Goal: Task Accomplishment & Management: Use online tool/utility

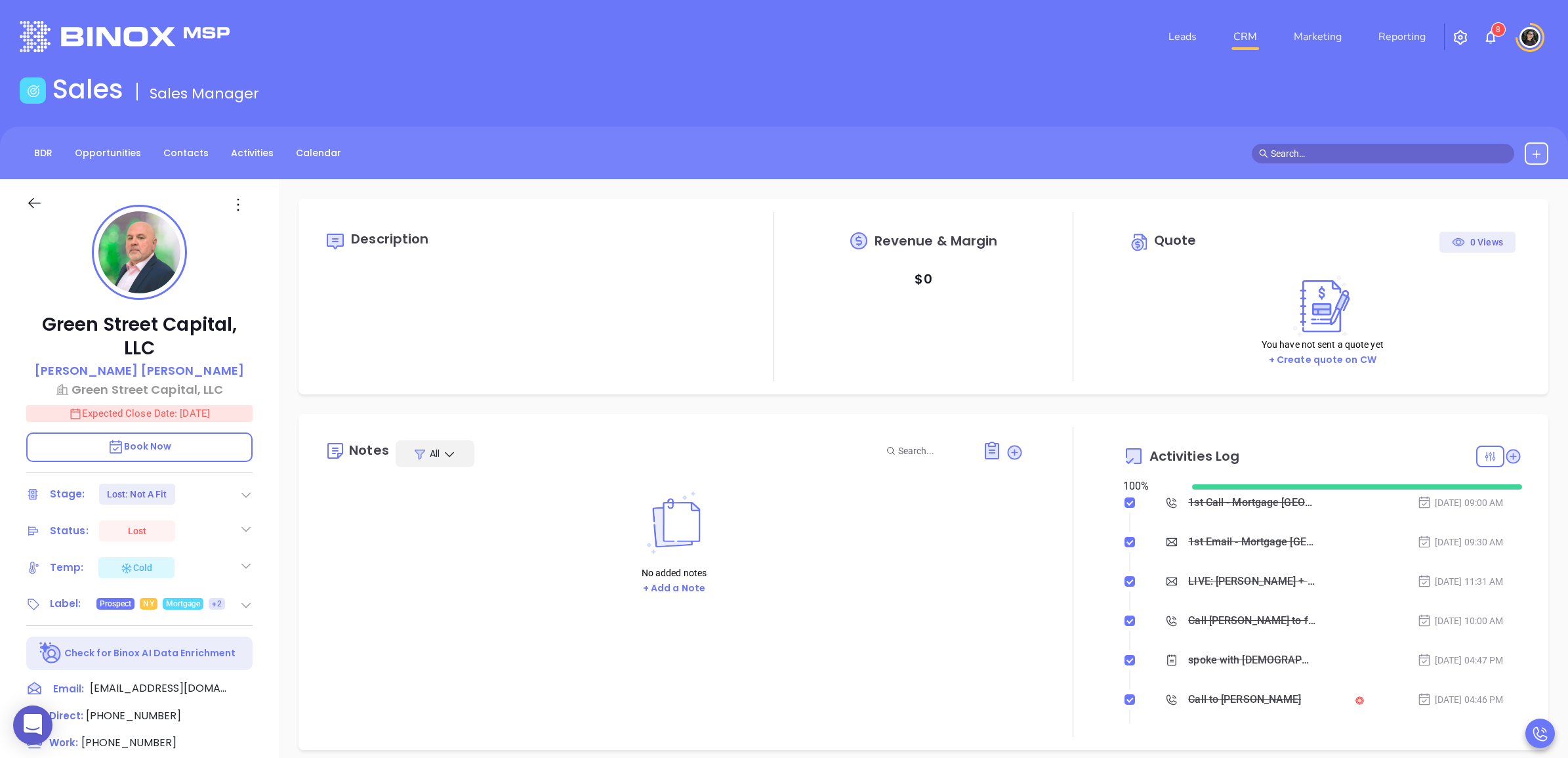
type input "[DATE]"
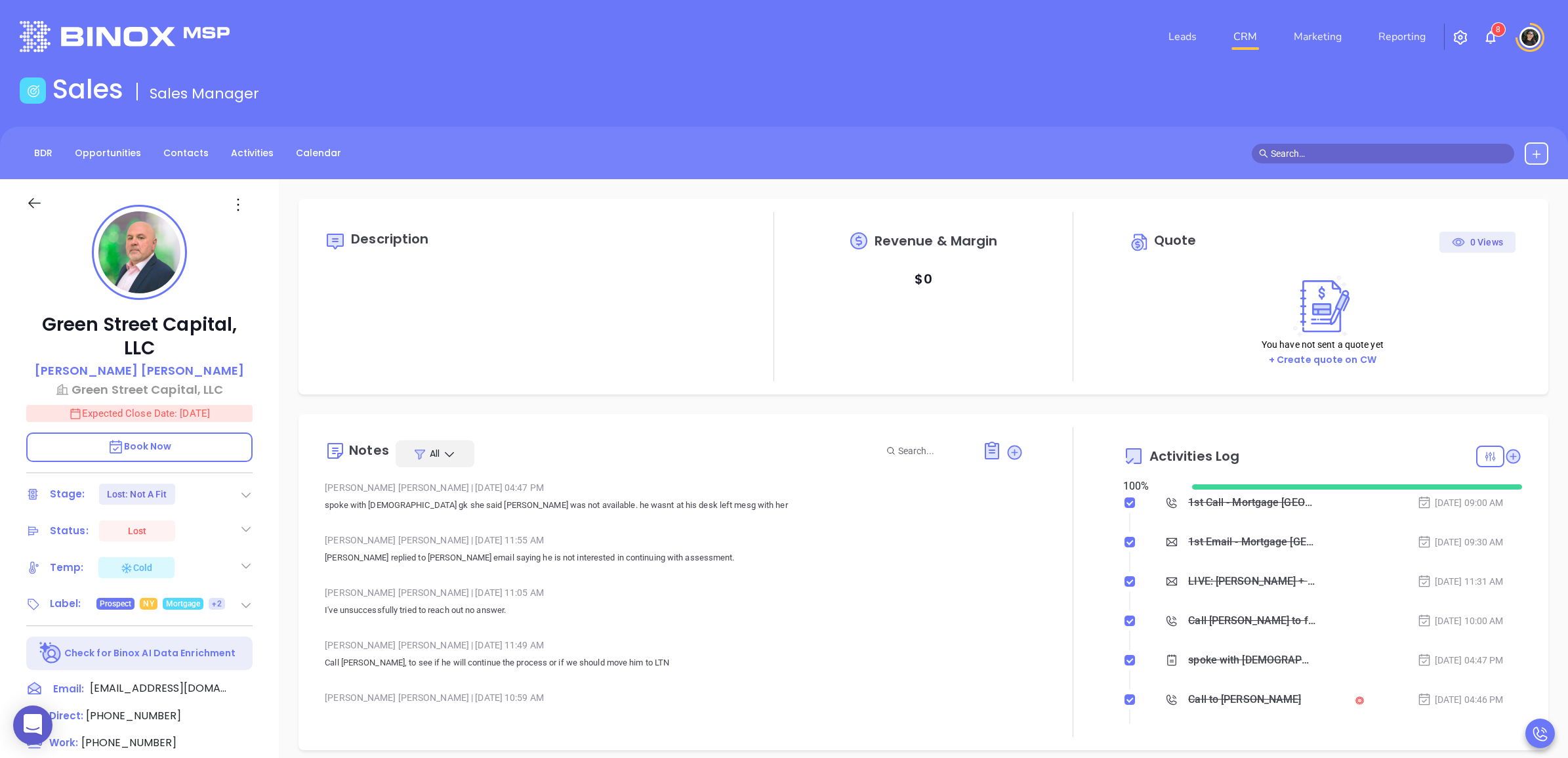
type input "[PERSON_NAME]"
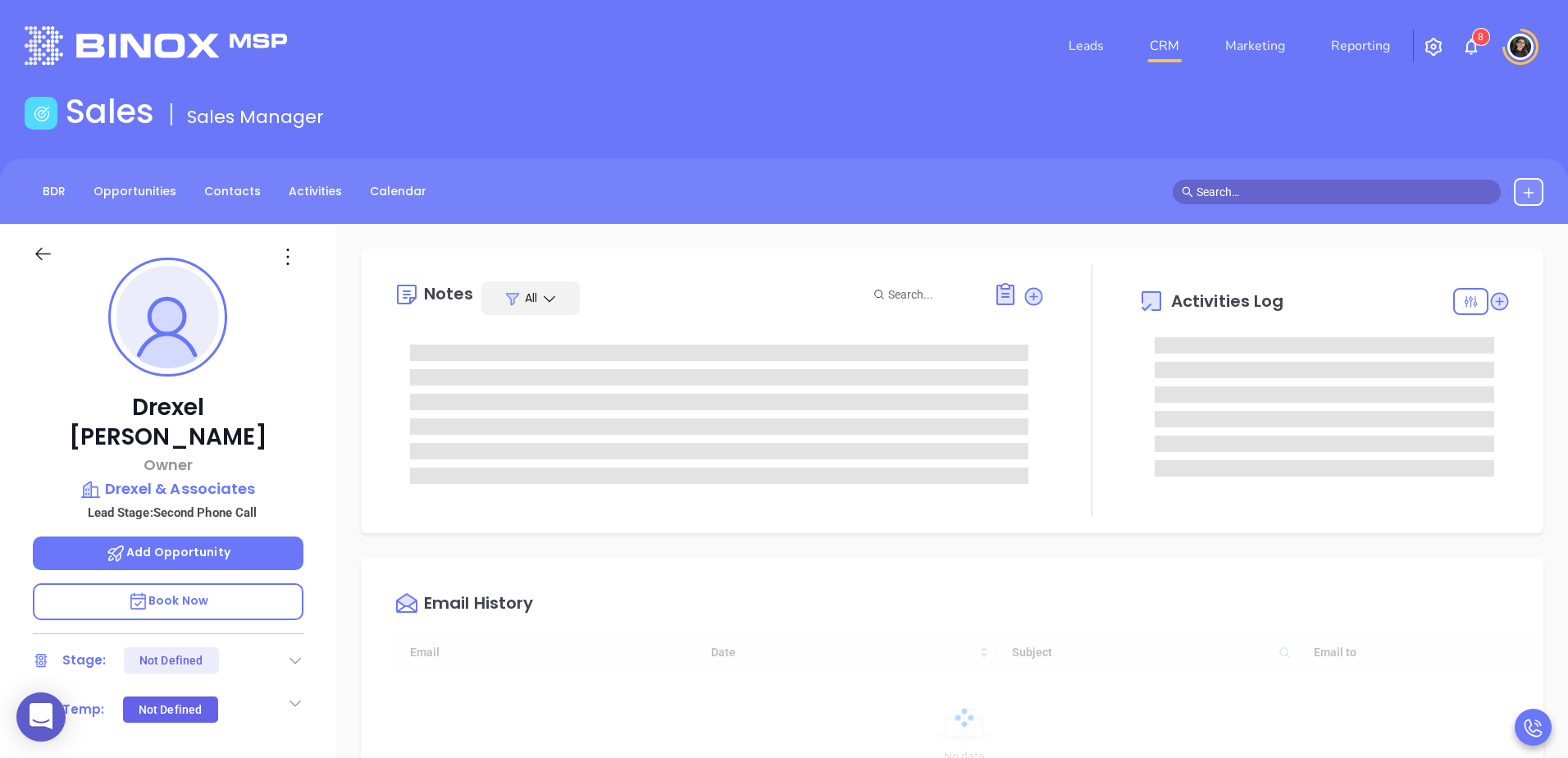
type input "[DATE]"
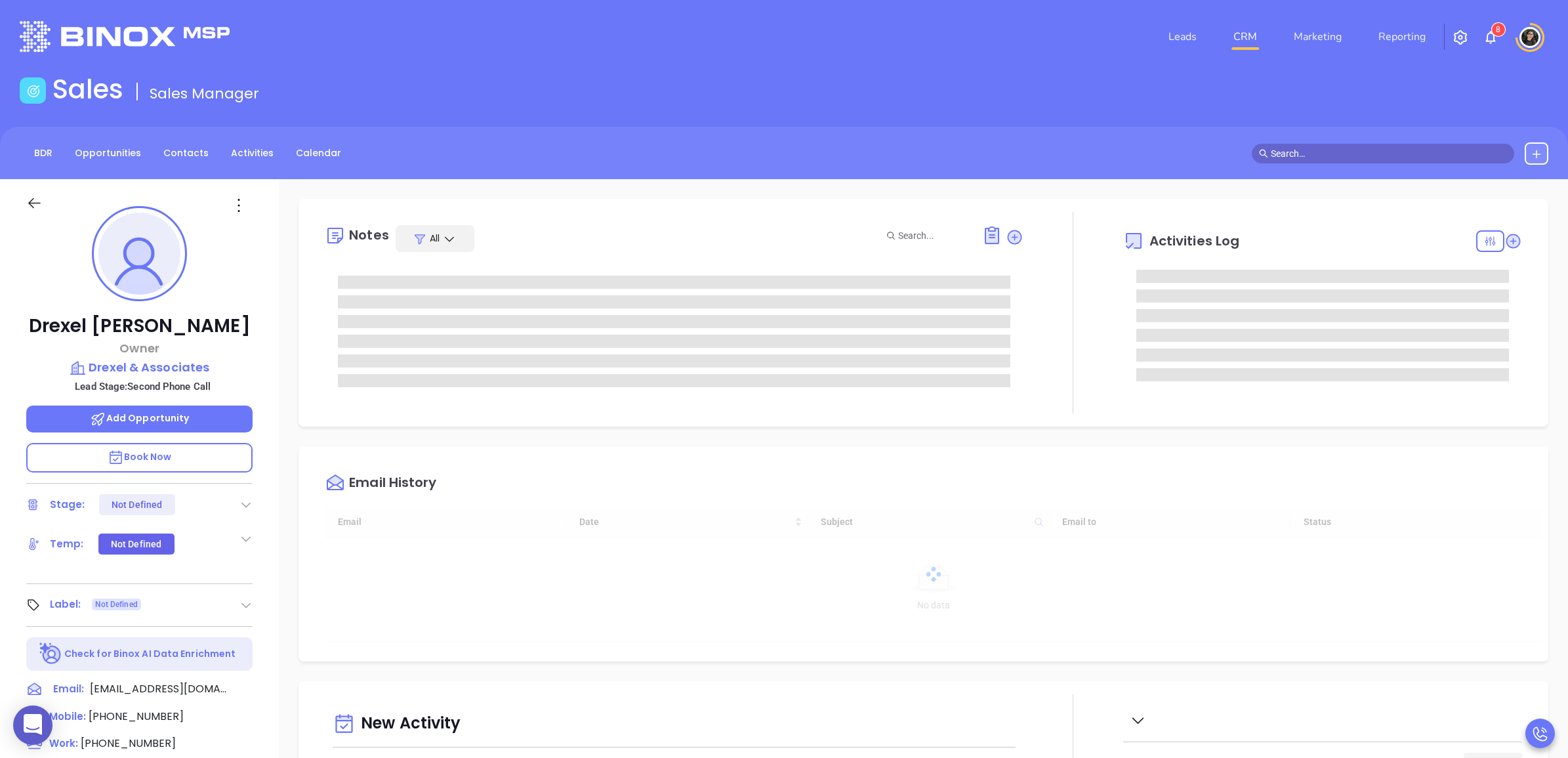
scroll to position [382, 0]
type input "[PERSON_NAME]"
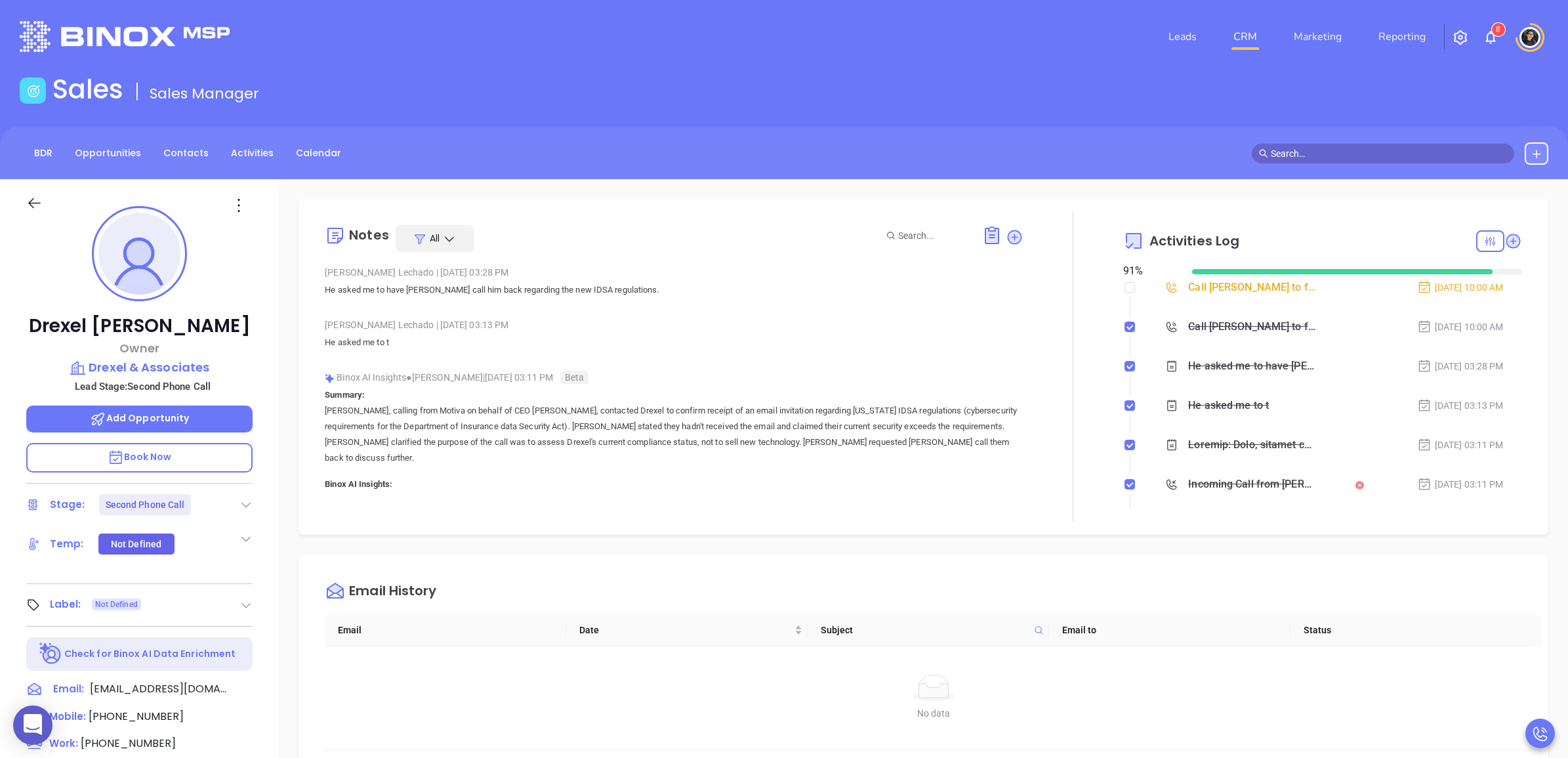
click at [1254, 284] on div "Call [PERSON_NAME] to follow up" at bounding box center [1252, 287] width 127 height 19
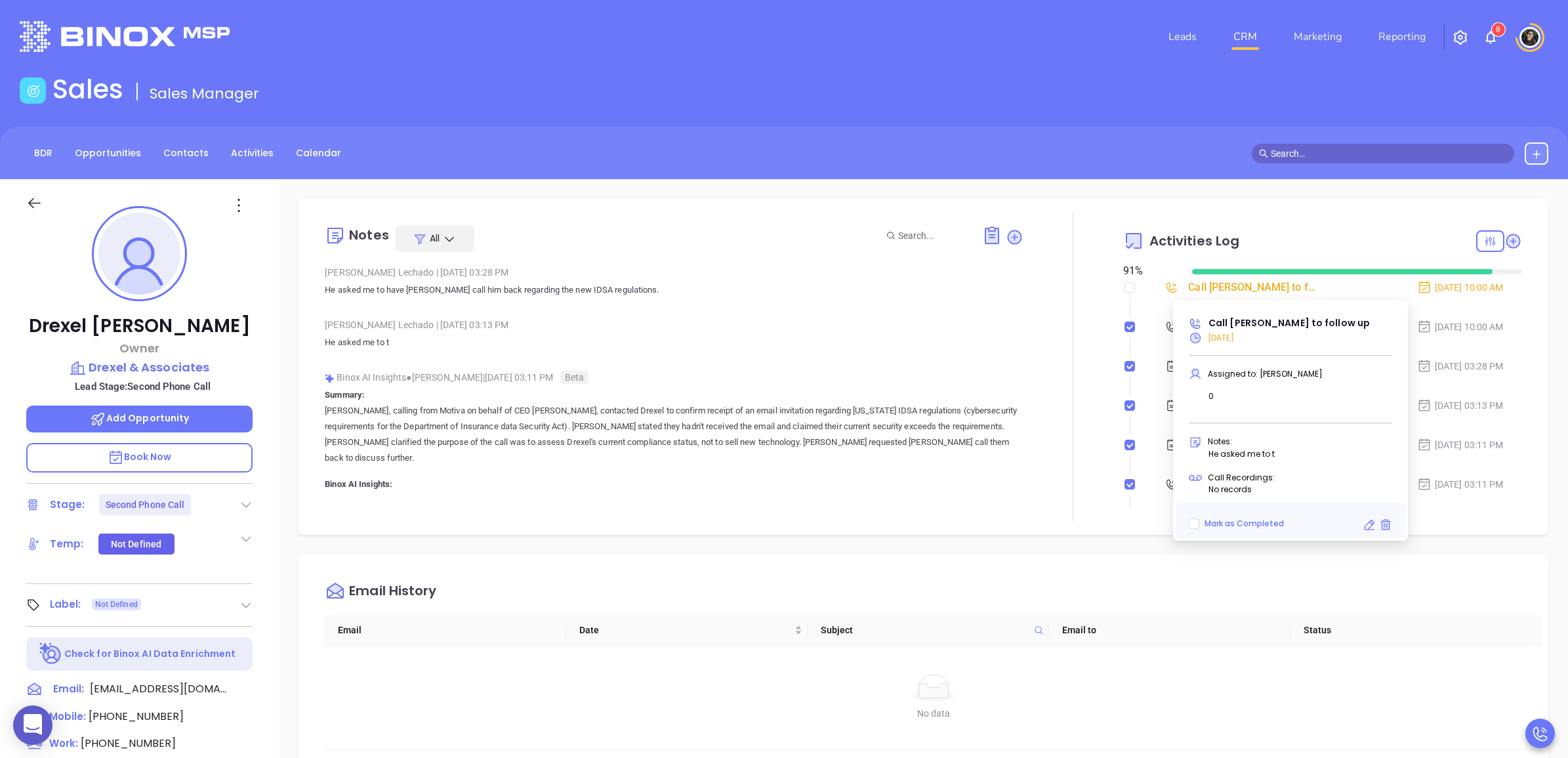
click at [1254, 524] on icon at bounding box center [1369, 526] width 13 height 13
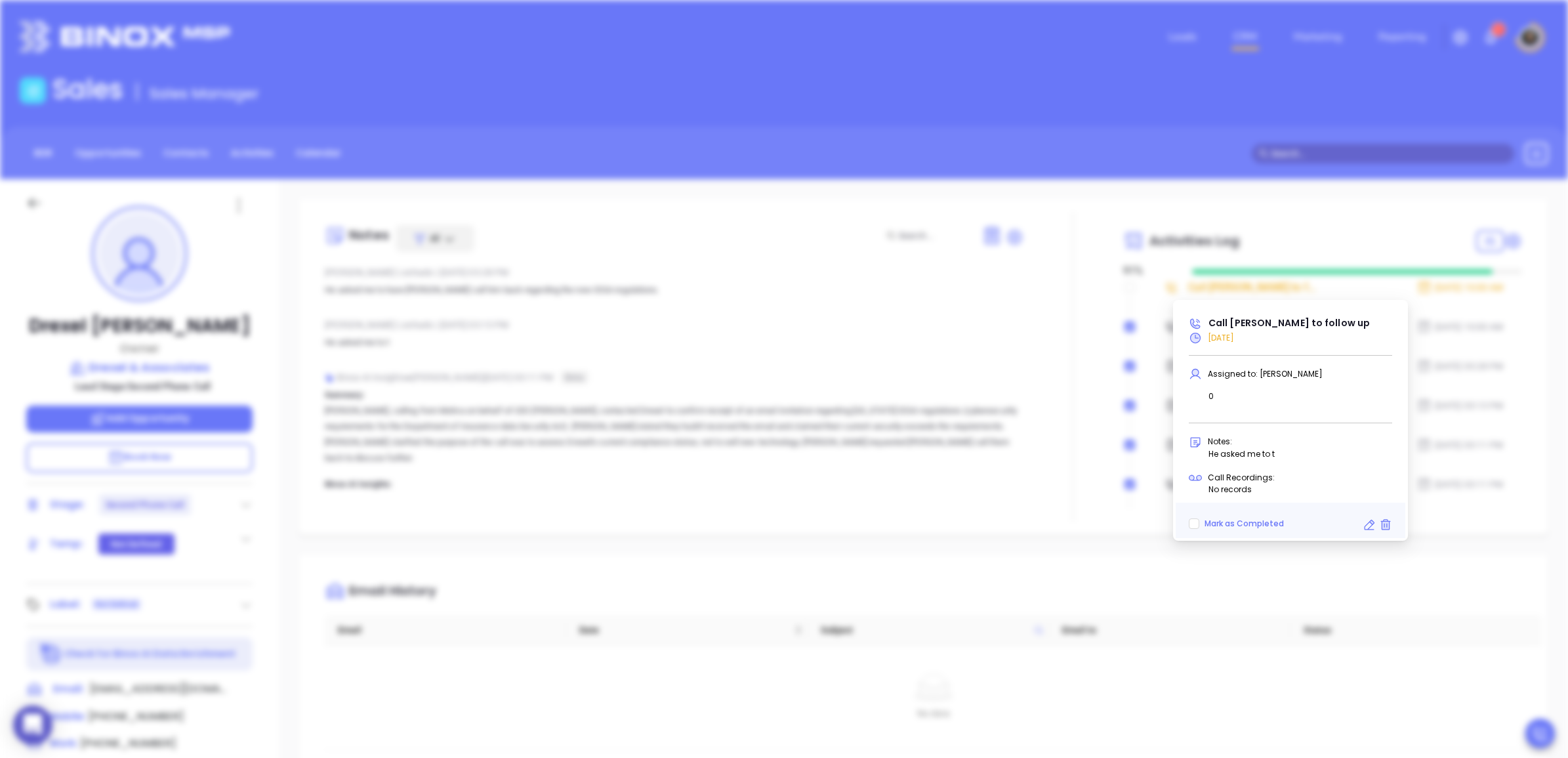
type input "[DATE]"
type input "Call [PERSON_NAME] to follow up"
type input "Call"
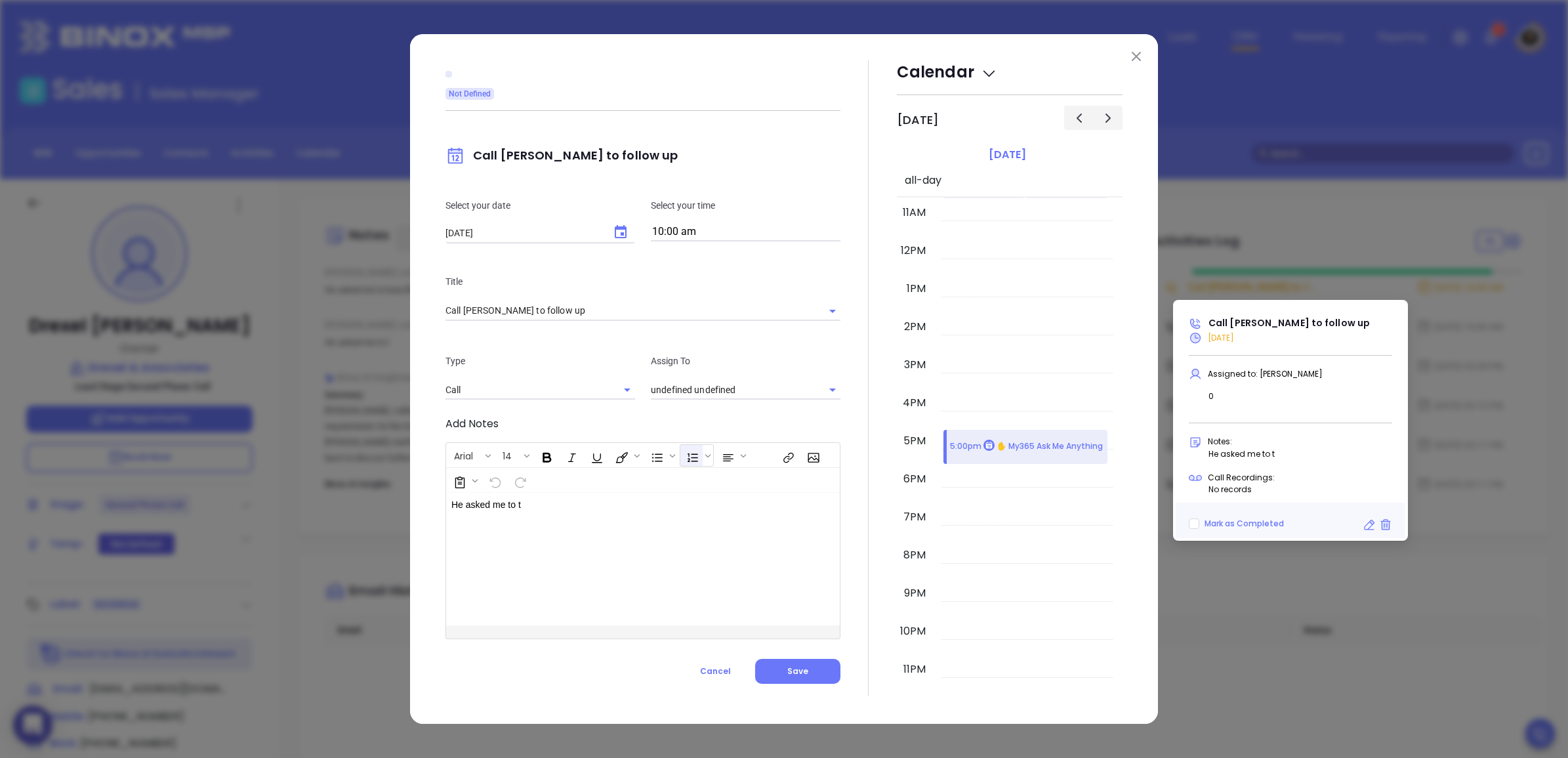
type input "[PERSON_NAME]"
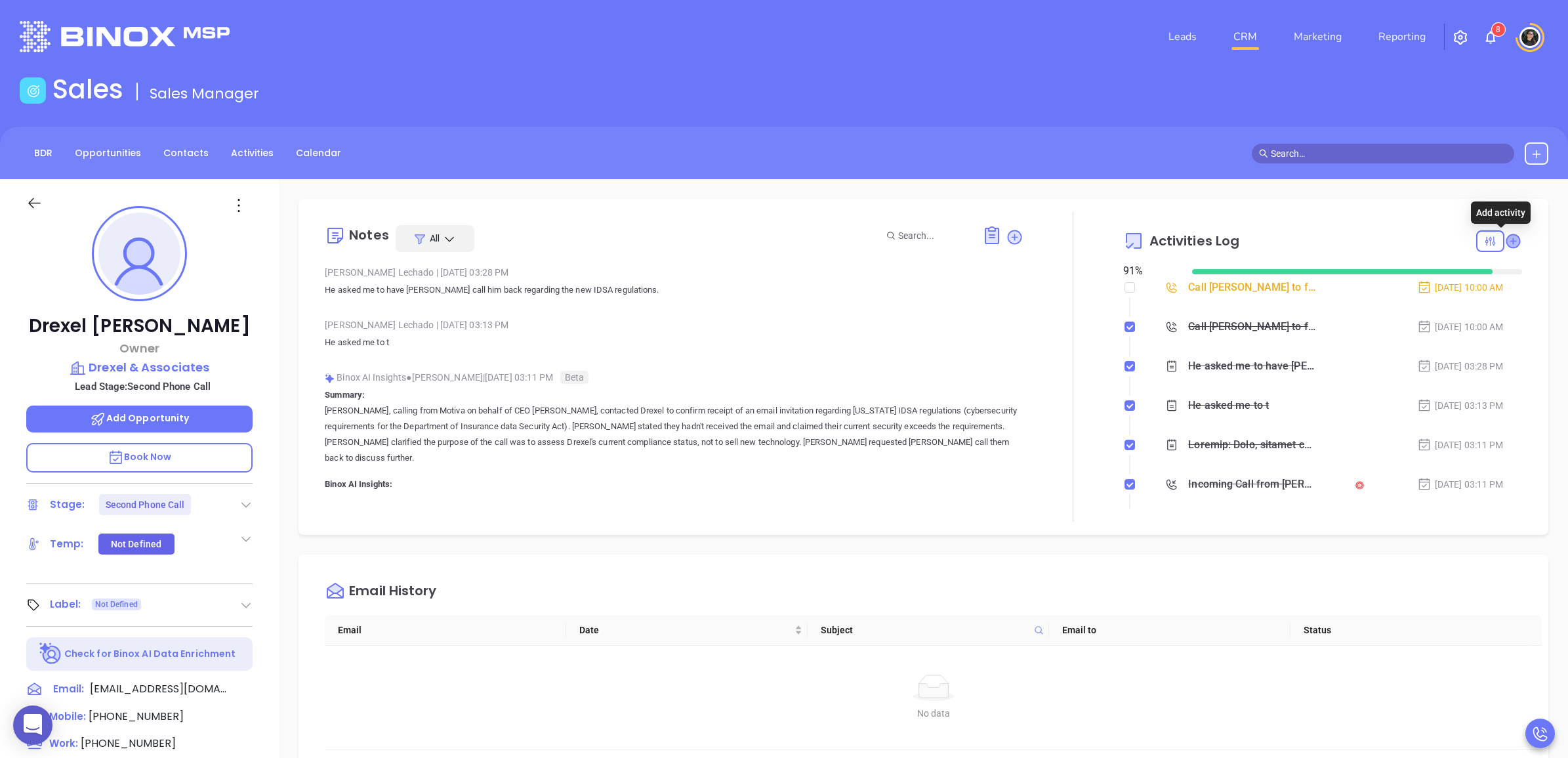
click at [1254, 240] on icon at bounding box center [1513, 241] width 13 height 13
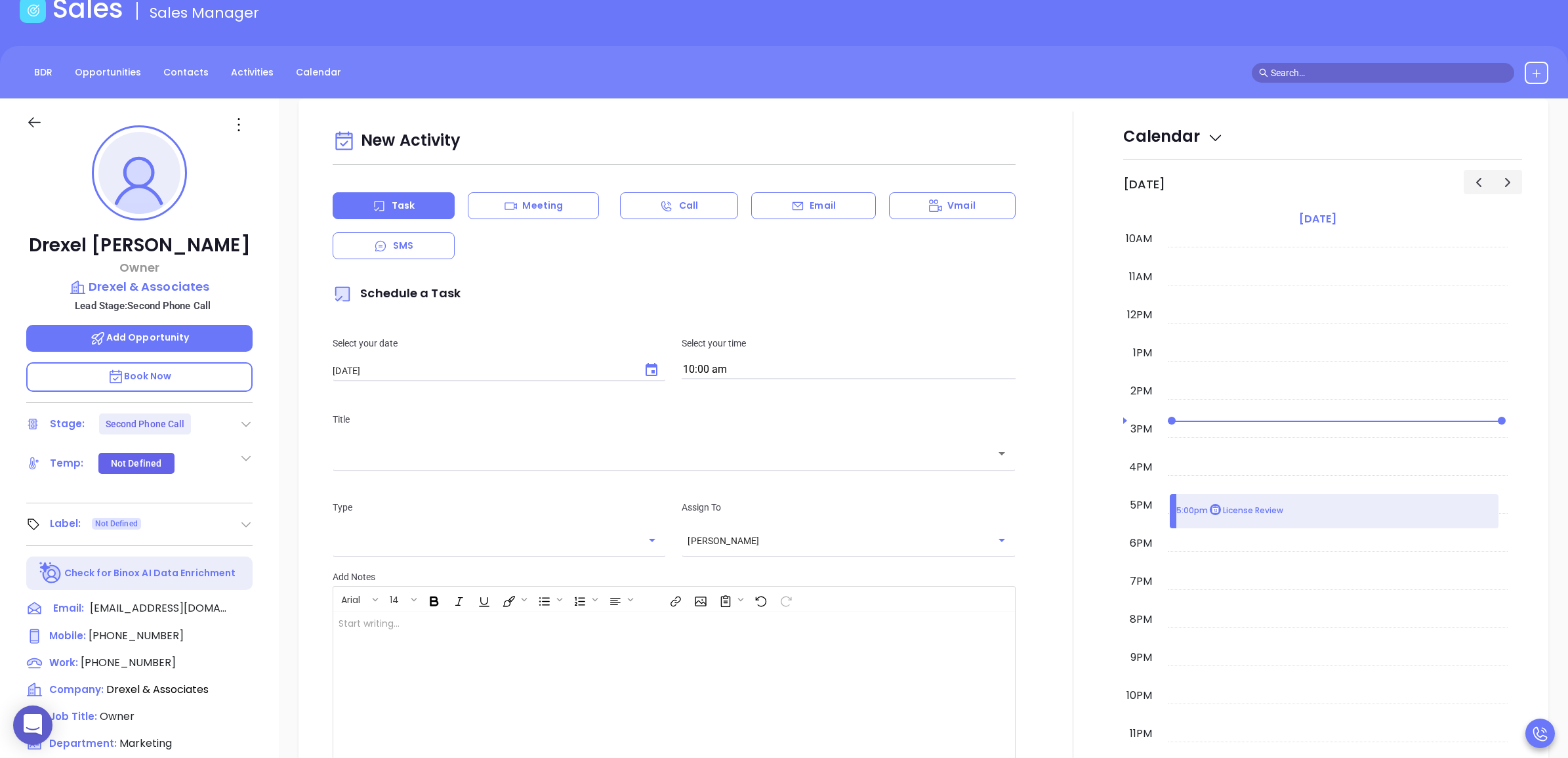
scroll to position [179, 0]
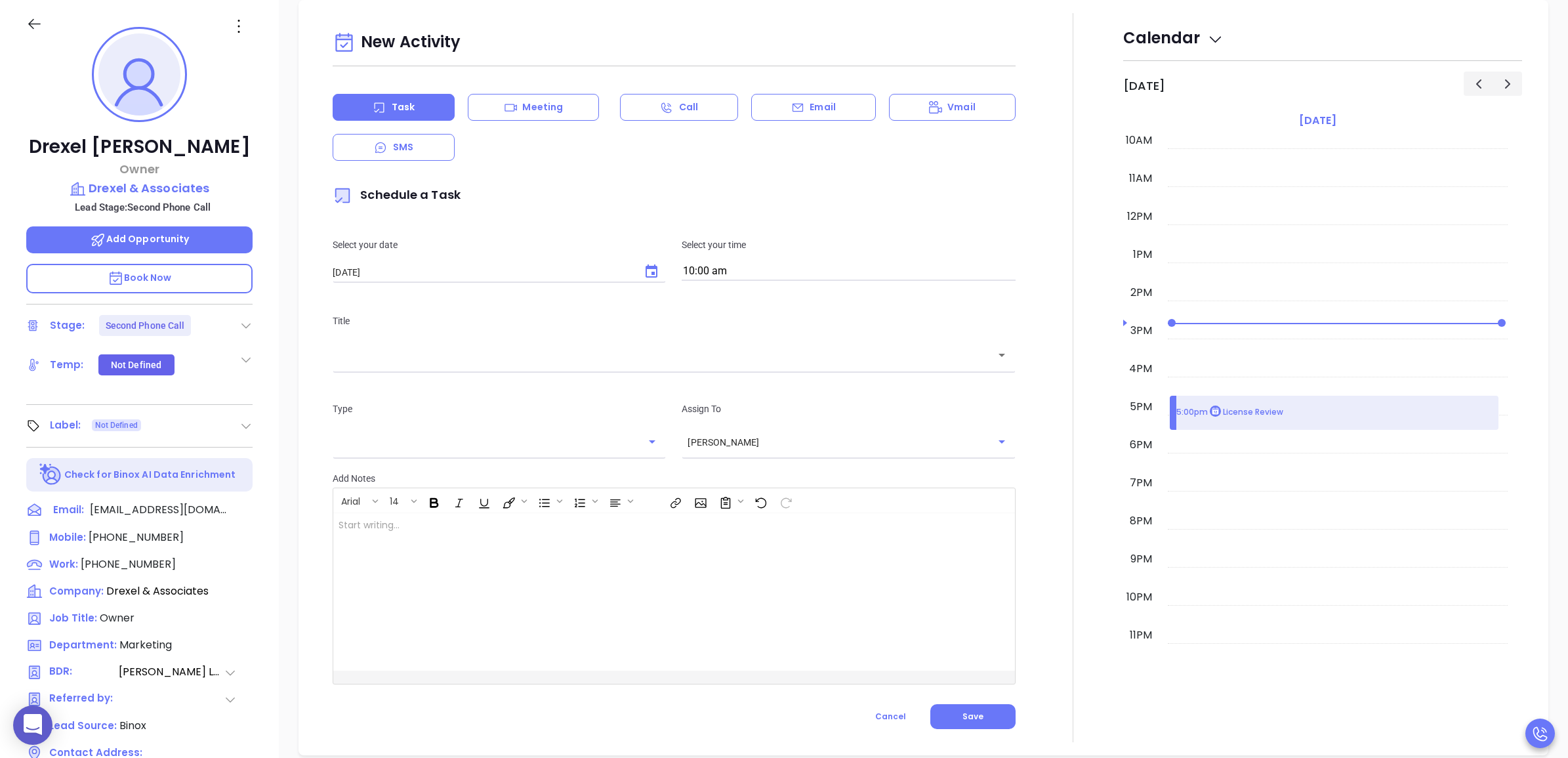
click at [648, 271] on icon "Choose date, selected date is Aug 20, 2025" at bounding box center [651, 271] width 16 height 16
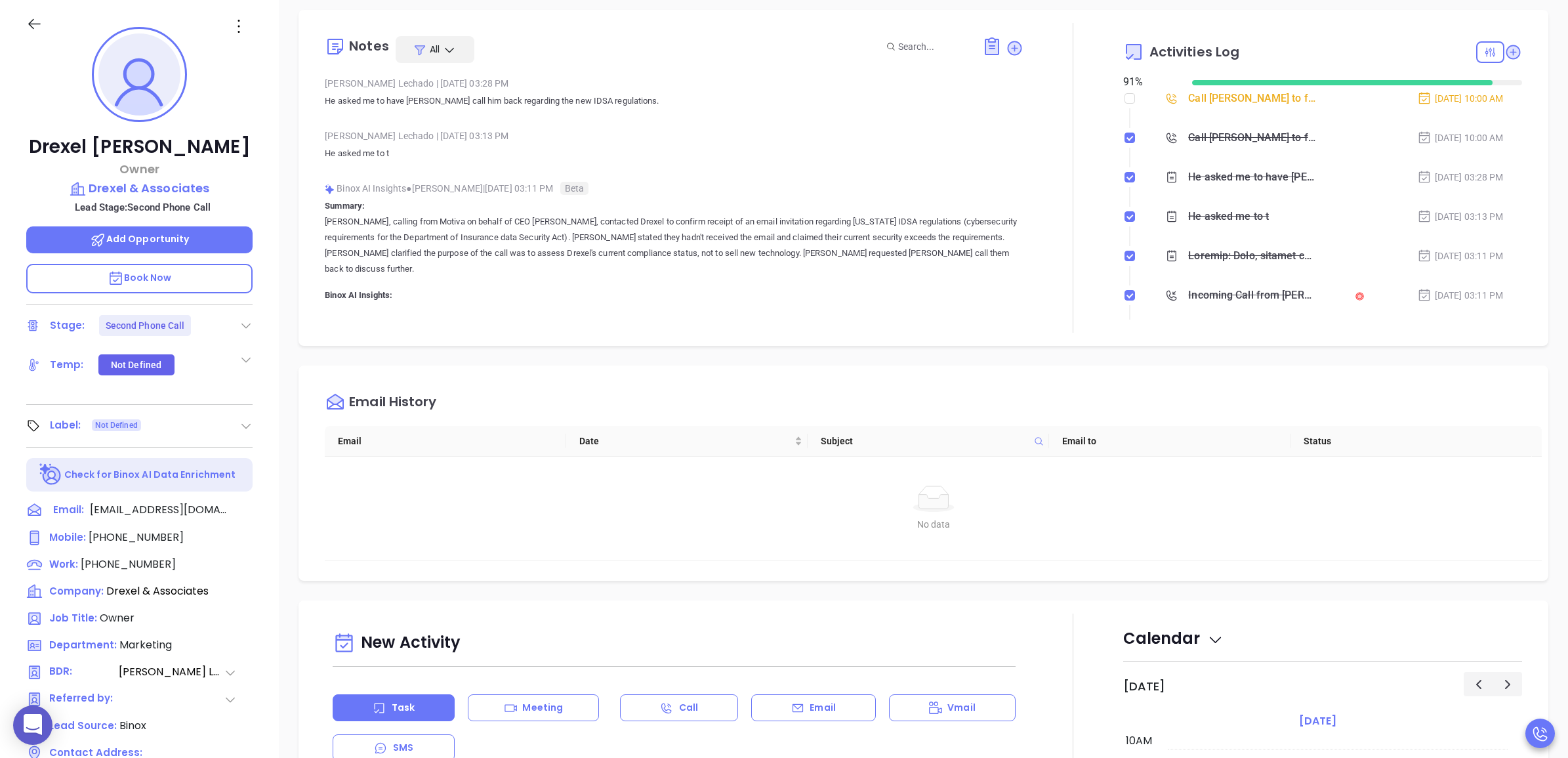
scroll to position [0, 0]
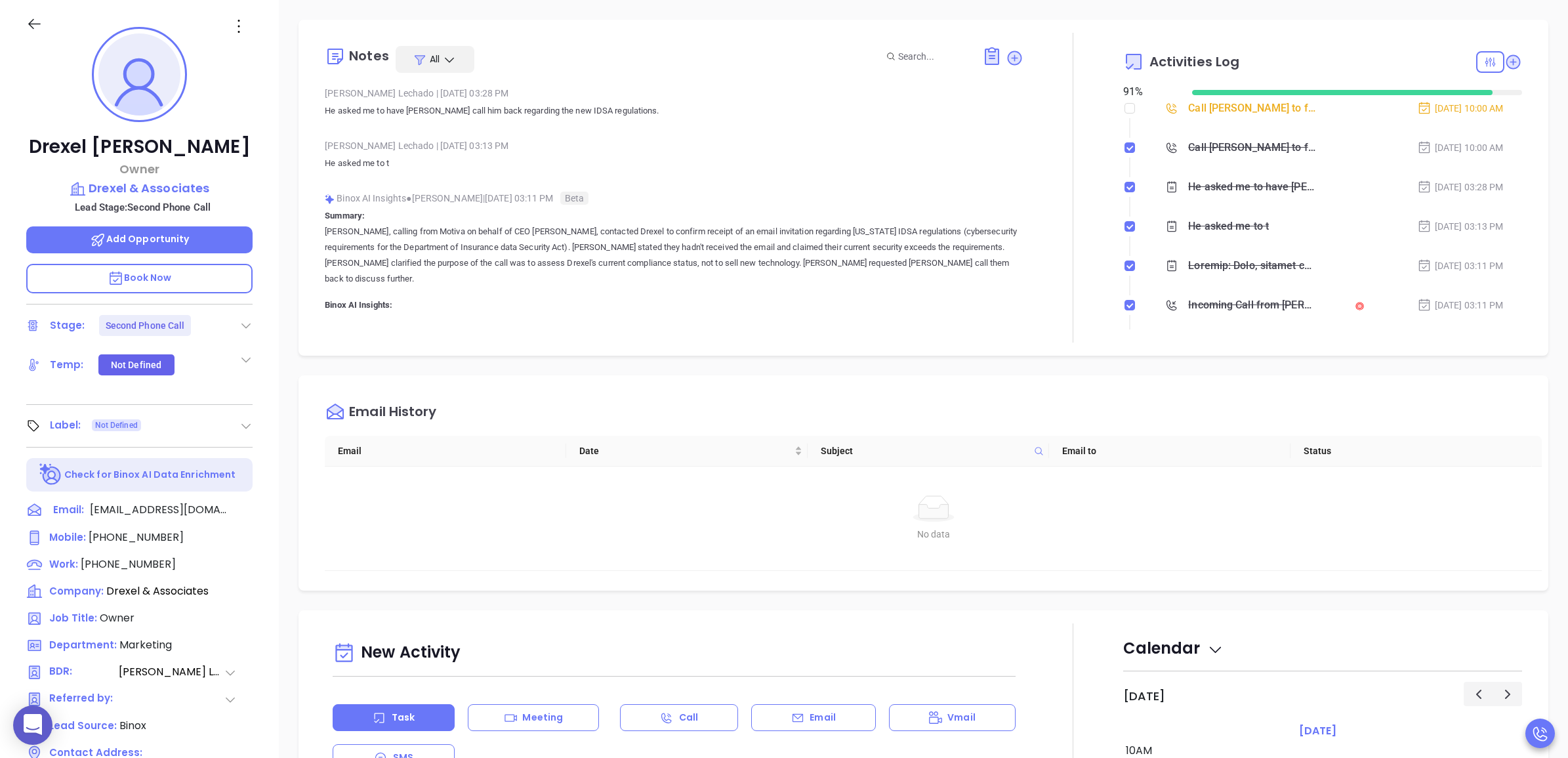
click at [1241, 108] on div "Call [PERSON_NAME] to follow up" at bounding box center [1252, 108] width 127 height 19
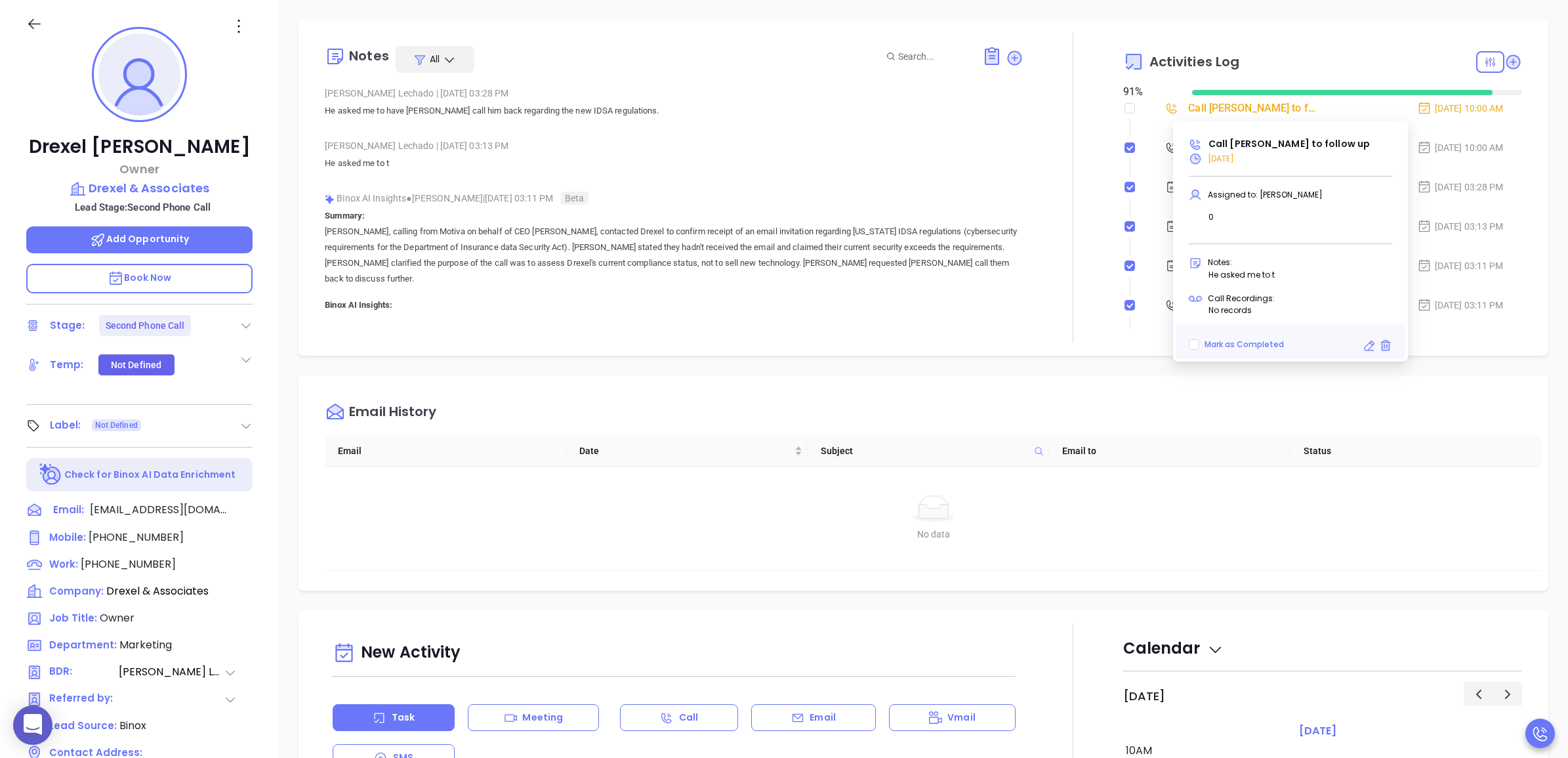
click at [1052, 131] on div at bounding box center [1073, 187] width 100 height 310
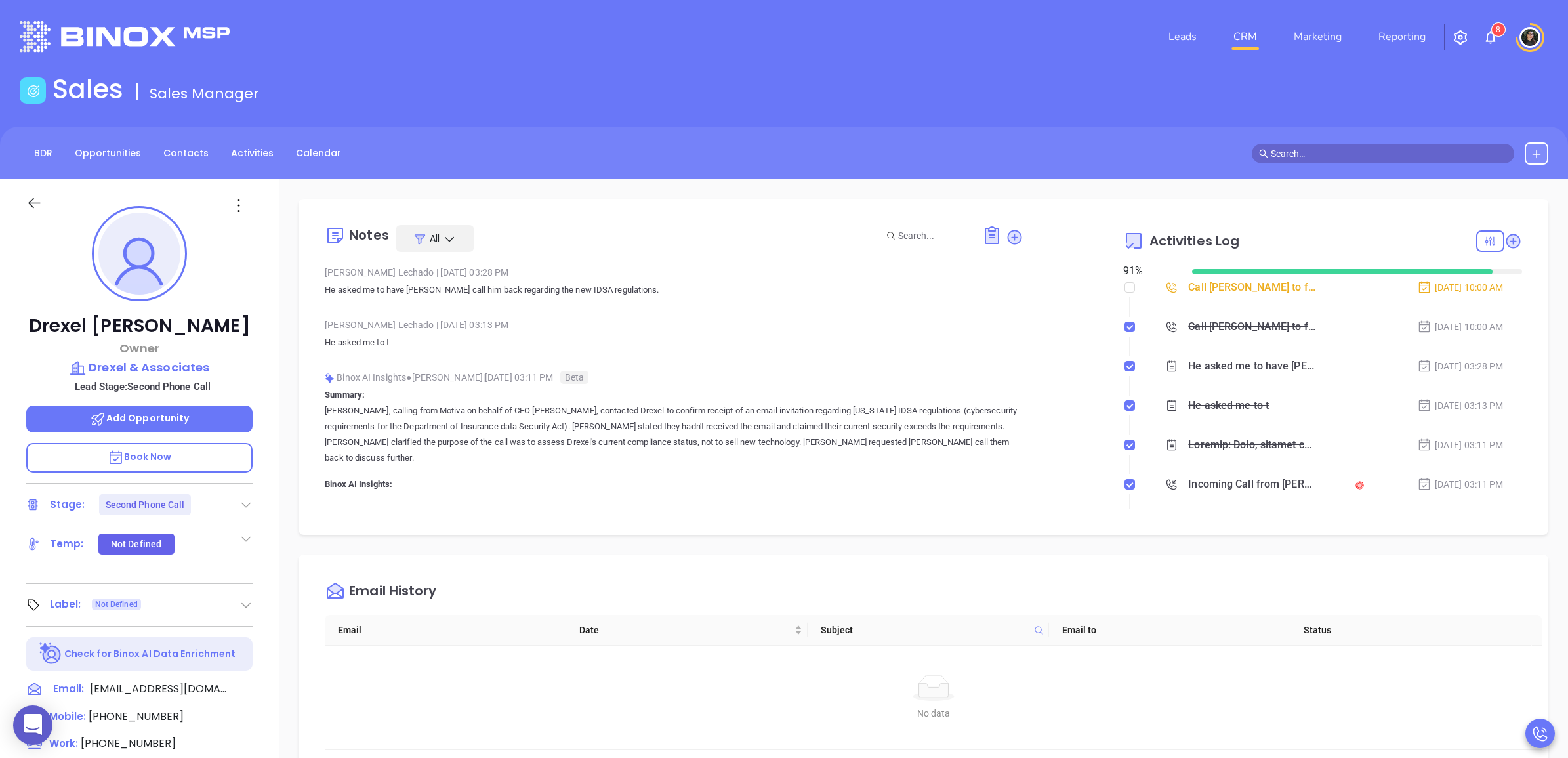
drag, startPoint x: 513, startPoint y: 407, endPoint x: 525, endPoint y: 394, distance: 17.7
